Goal: Task Accomplishment & Management: Use online tool/utility

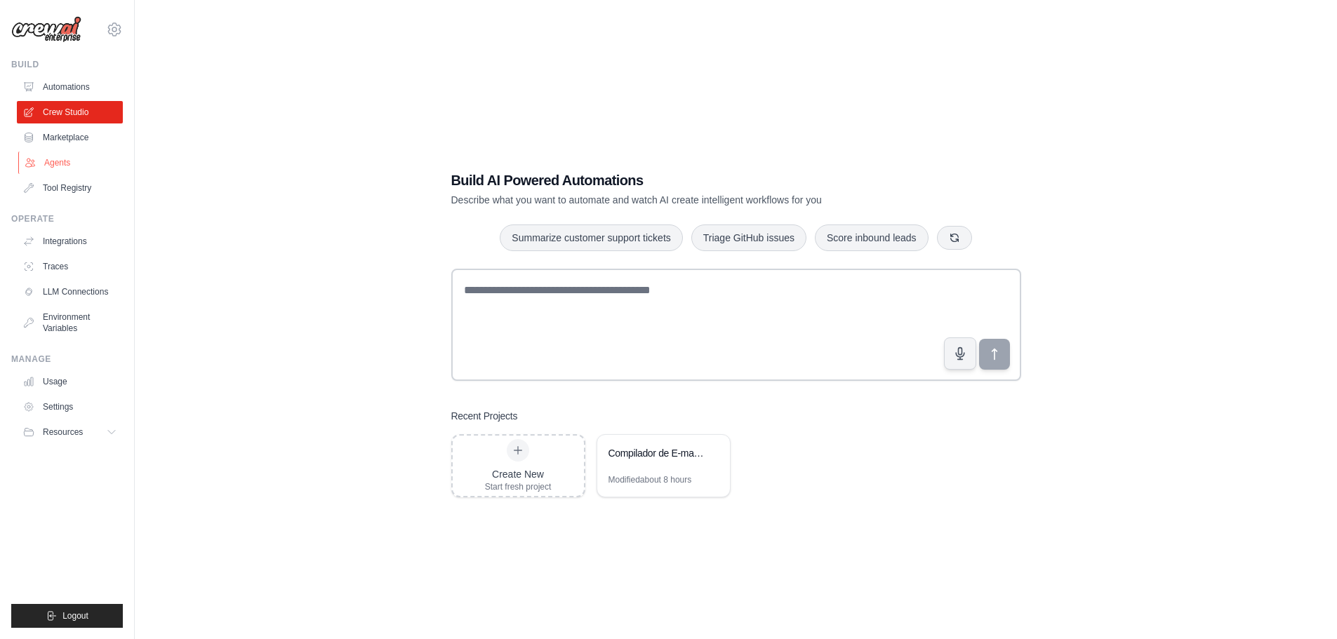
click at [62, 161] on link "Agents" at bounding box center [71, 163] width 106 height 22
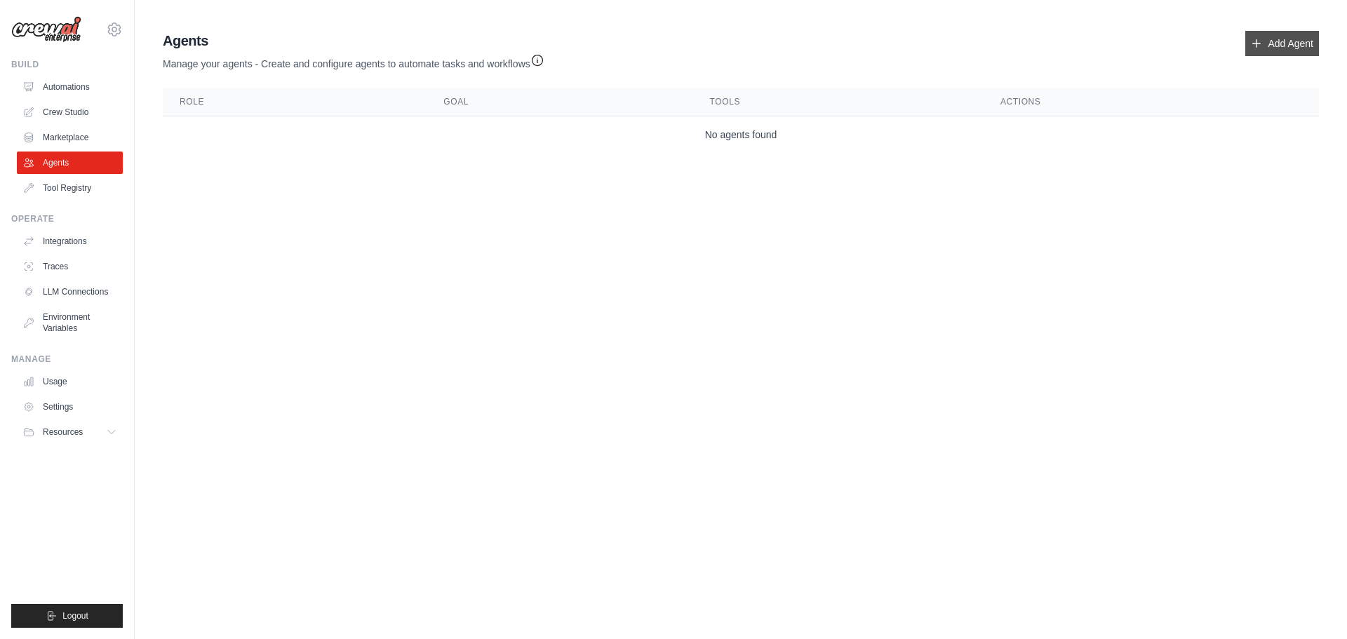
click at [1279, 50] on link "Add Agent" at bounding box center [1282, 43] width 74 height 25
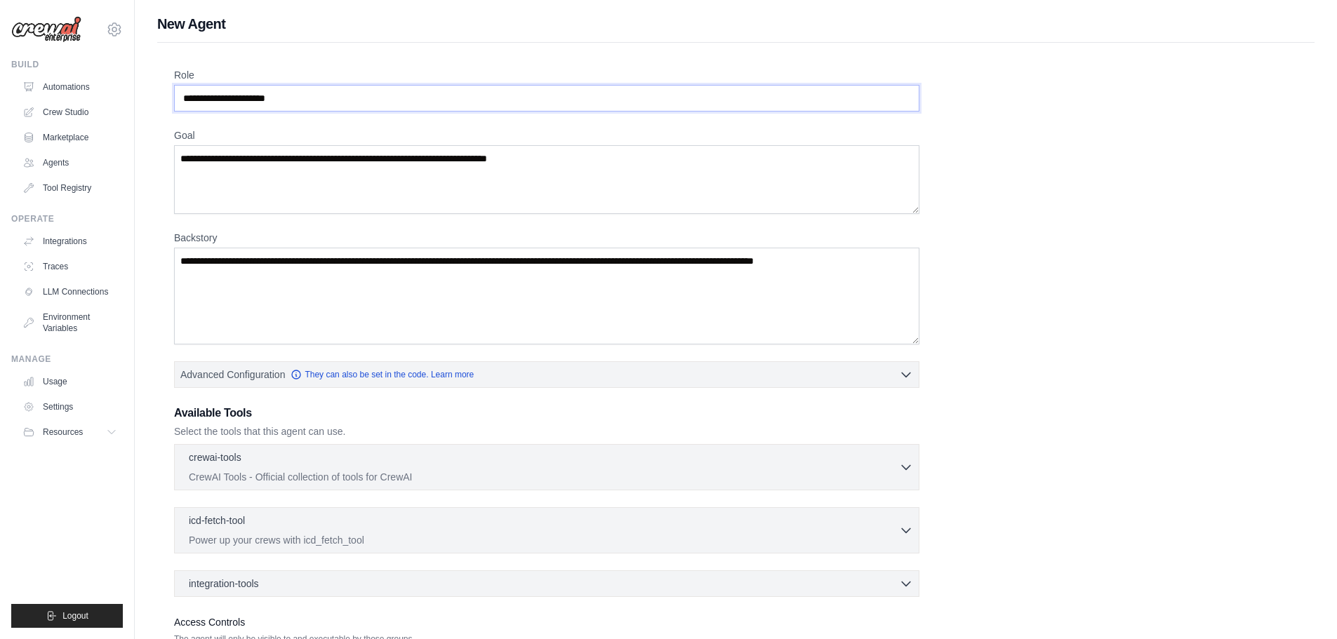
click at [286, 98] on input "Role" at bounding box center [546, 98] width 745 height 27
click at [302, 98] on input "Role" at bounding box center [546, 98] width 745 height 27
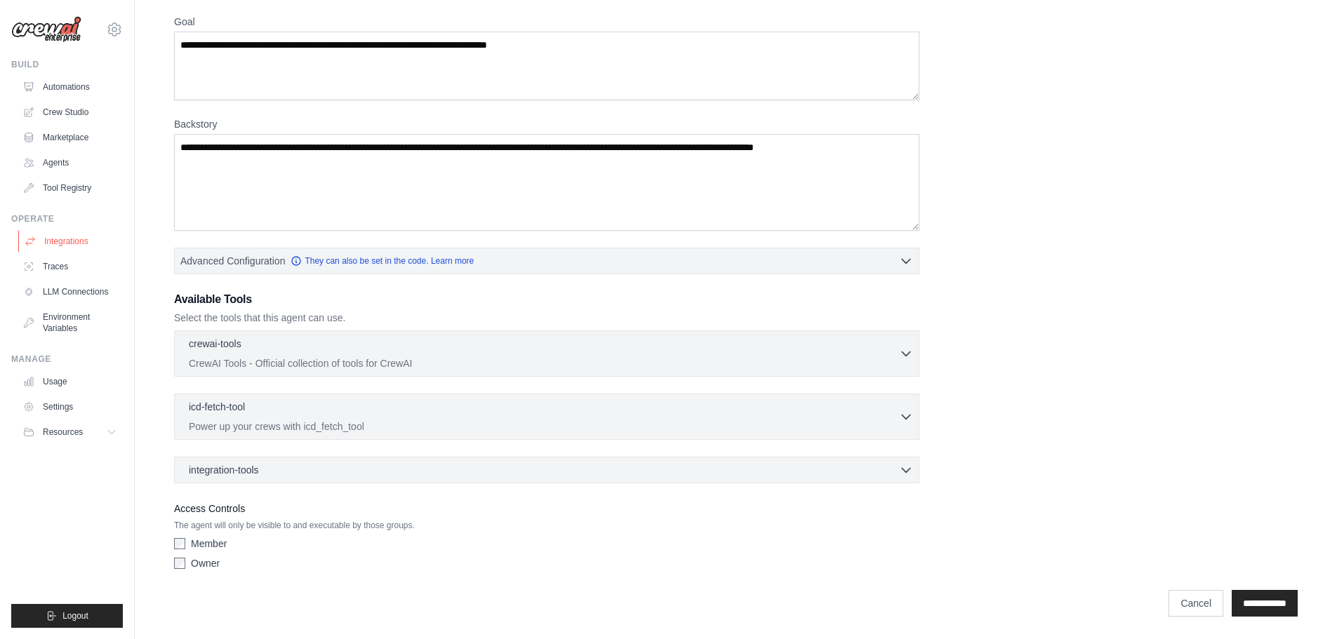
click at [75, 243] on link "Integrations" at bounding box center [71, 241] width 106 height 22
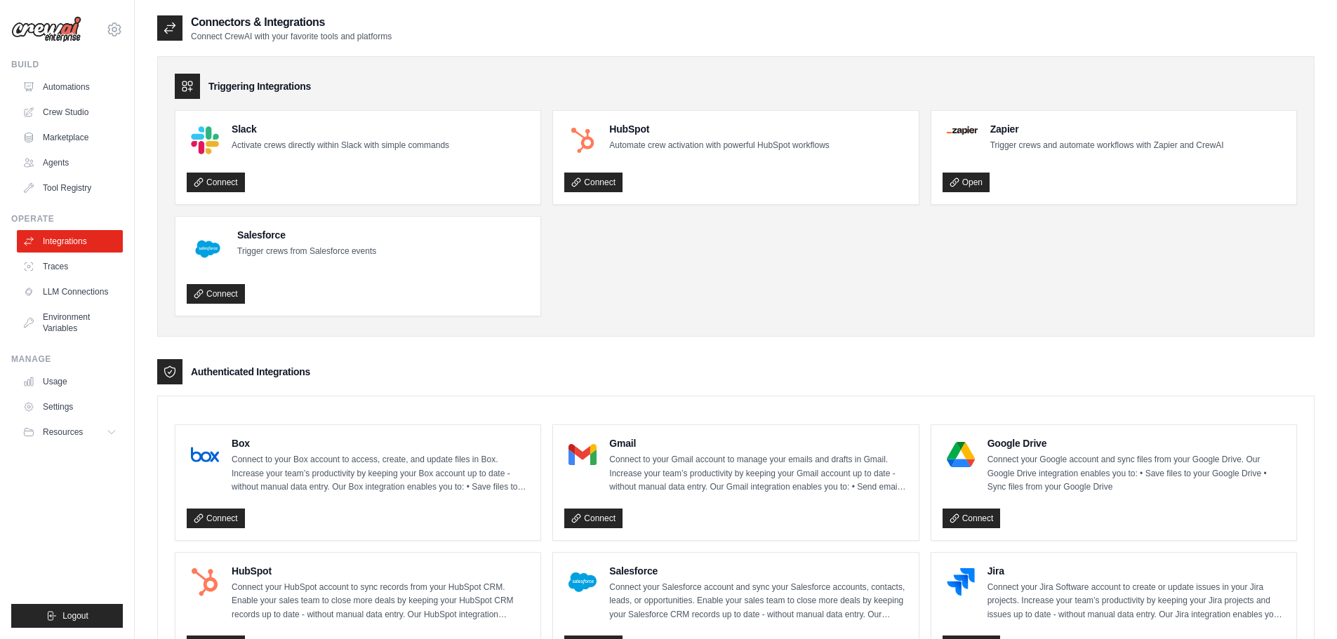
scroll to position [210, 0]
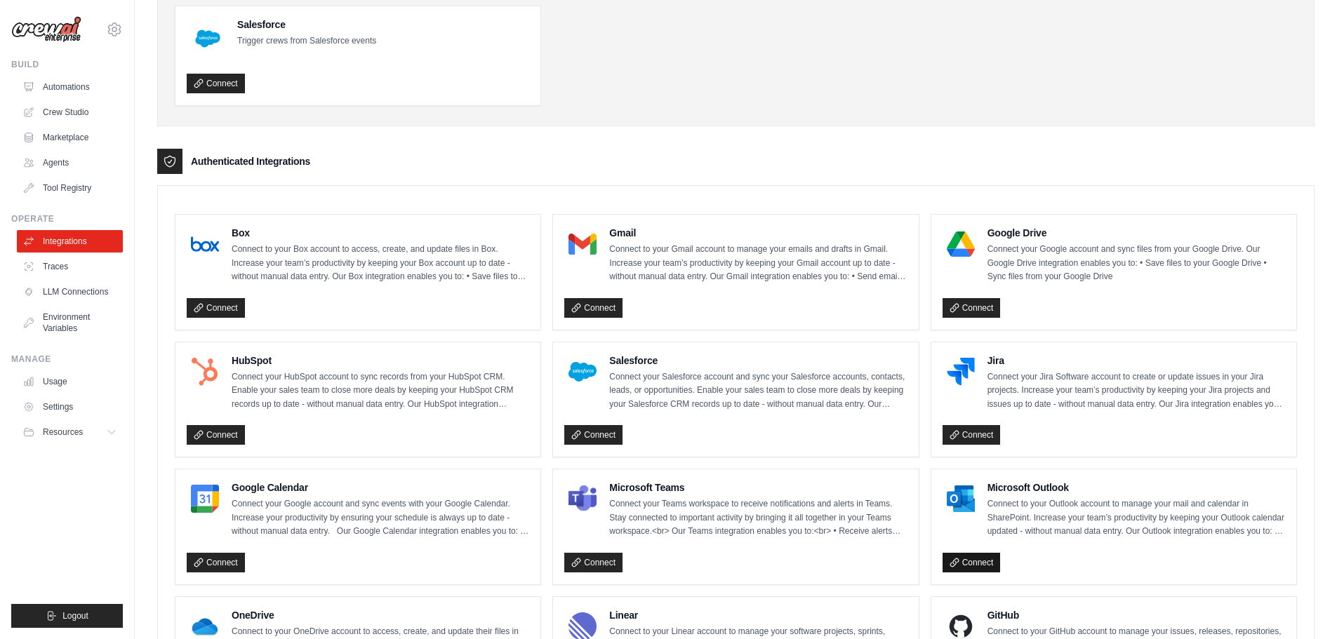
click at [963, 560] on link "Connect" at bounding box center [971, 563] width 58 height 20
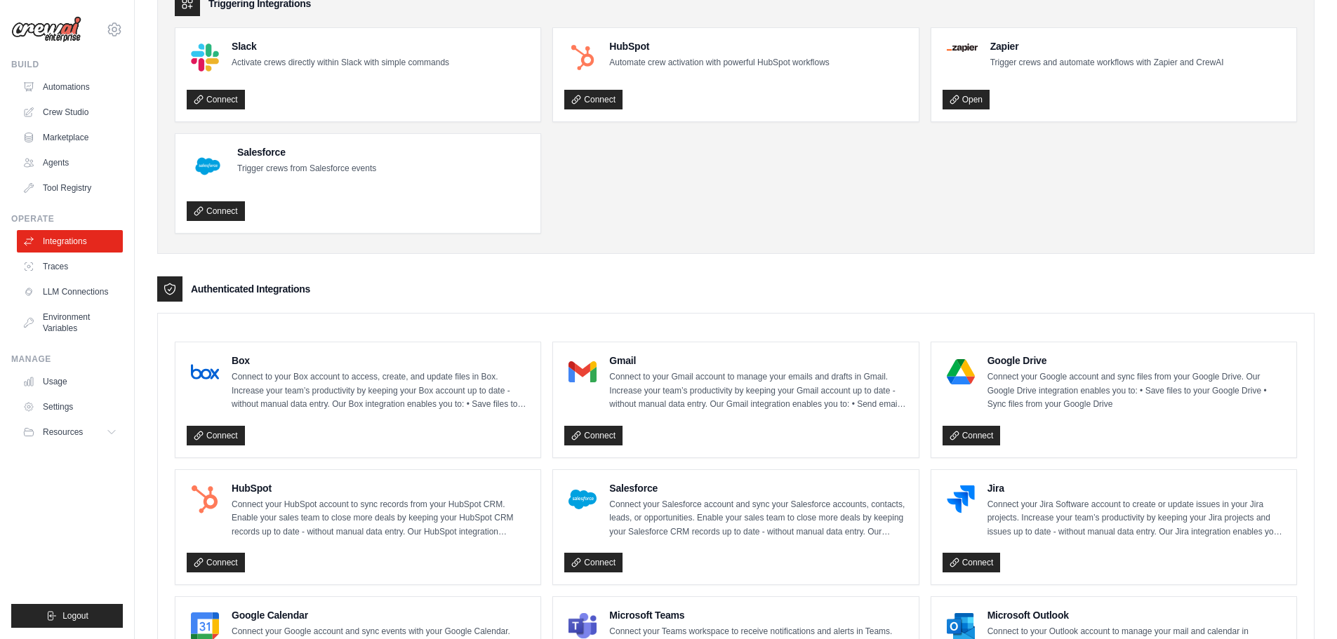
scroll to position [0, 0]
